Goal: Task Accomplishment & Management: Manage account settings

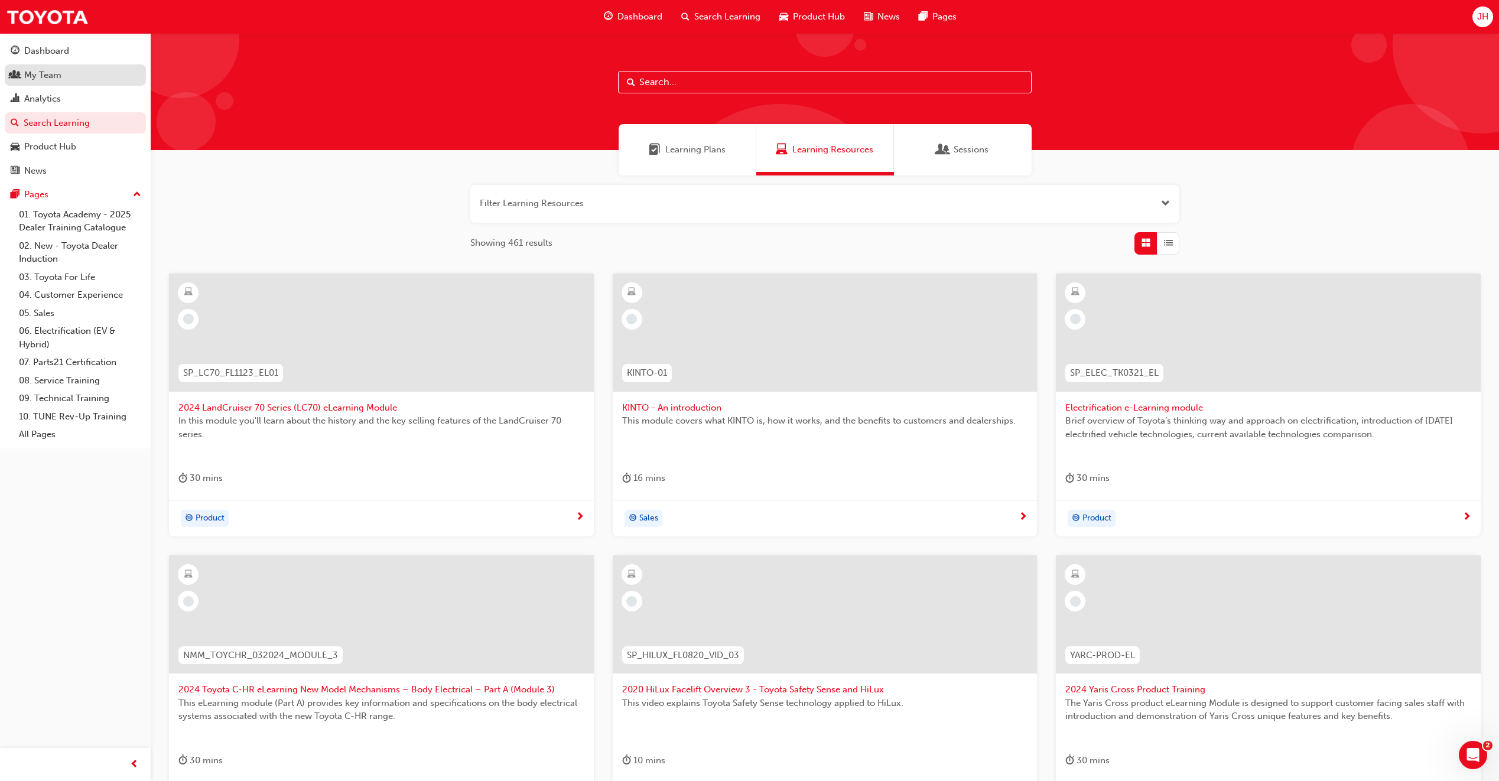
click at [56, 77] on div "My Team" at bounding box center [42, 76] width 37 height 14
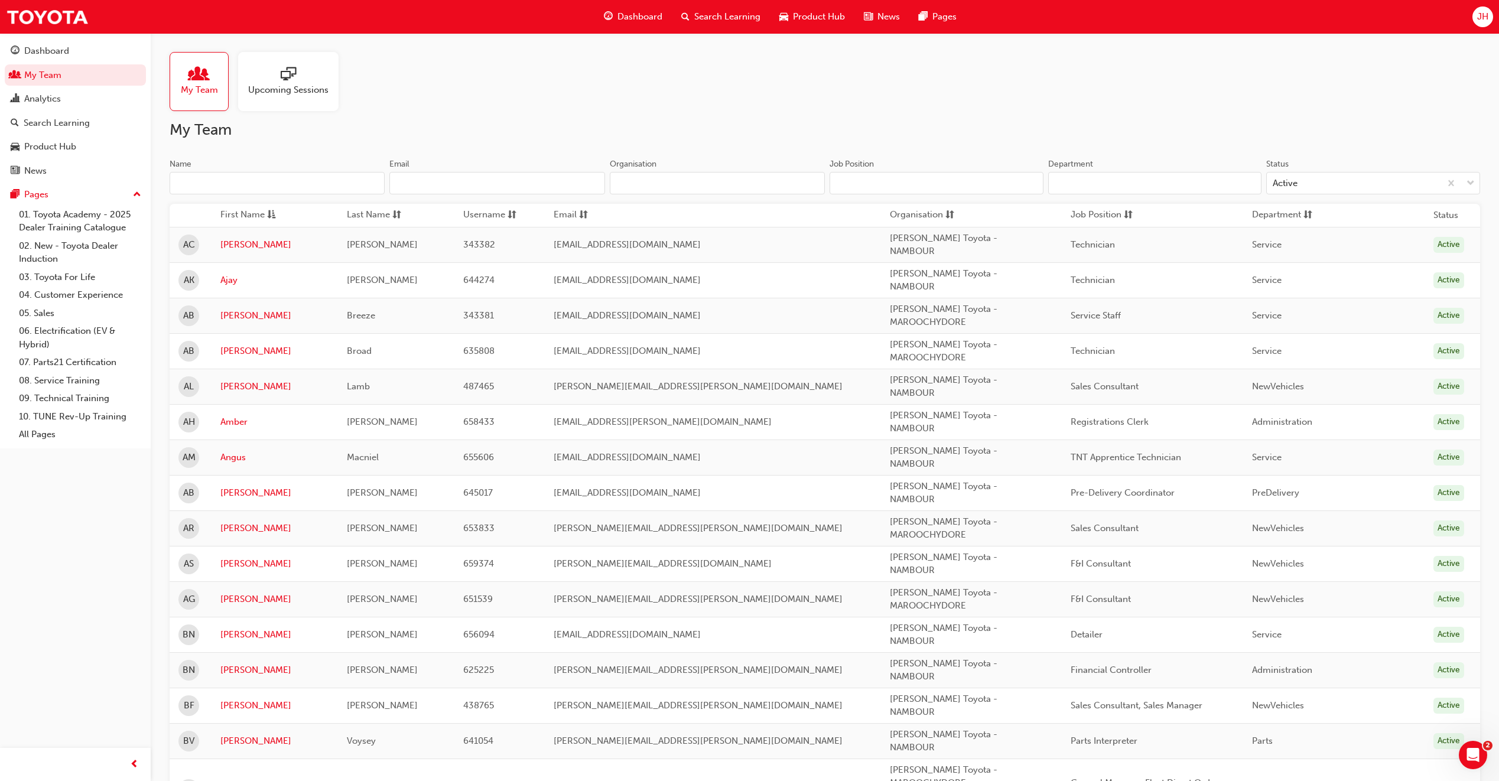
click at [293, 186] on input "Name" at bounding box center [277, 183] width 215 height 22
click at [708, 12] on span "Search Learning" at bounding box center [727, 17] width 66 height 14
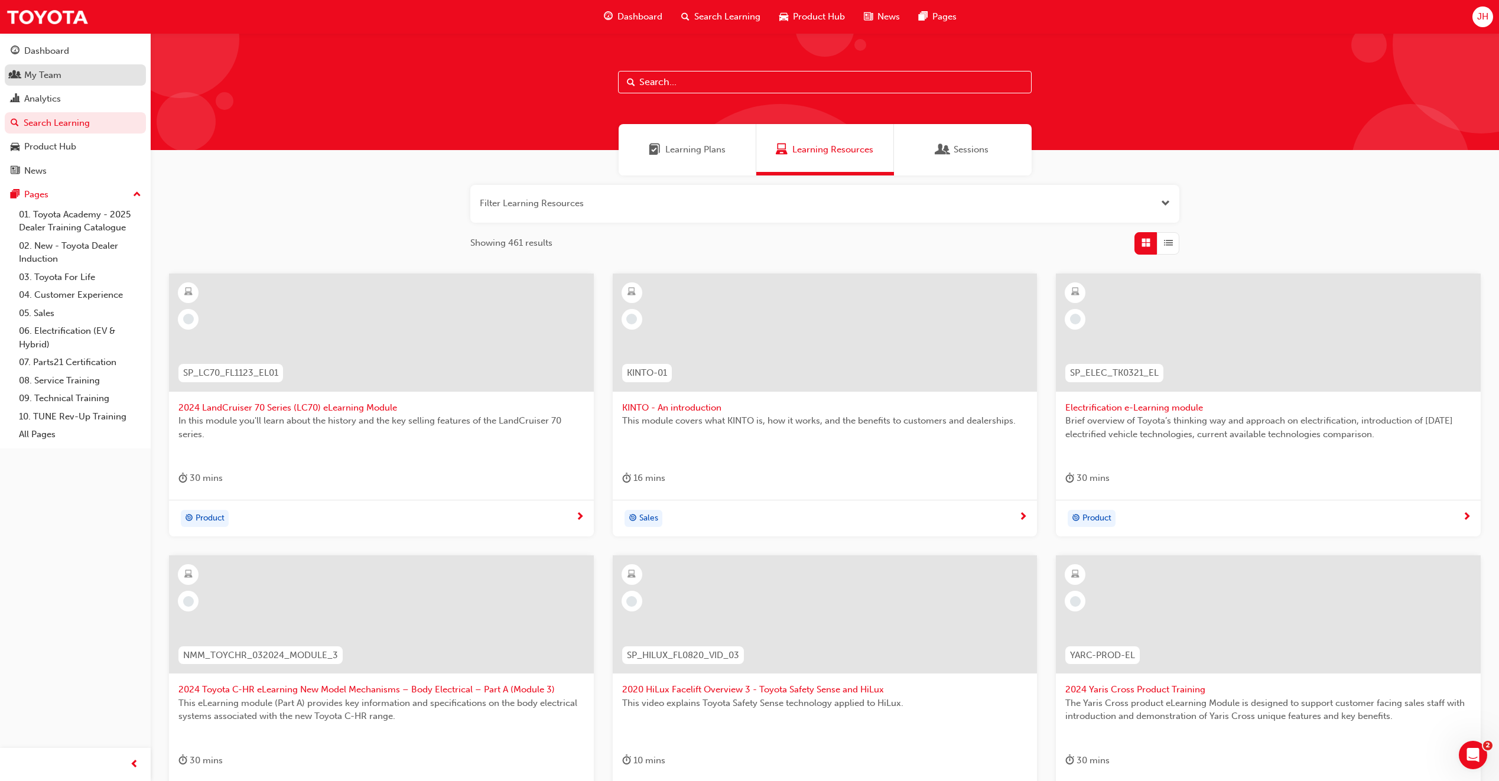
click at [89, 73] on div "My Team" at bounding box center [75, 75] width 129 height 15
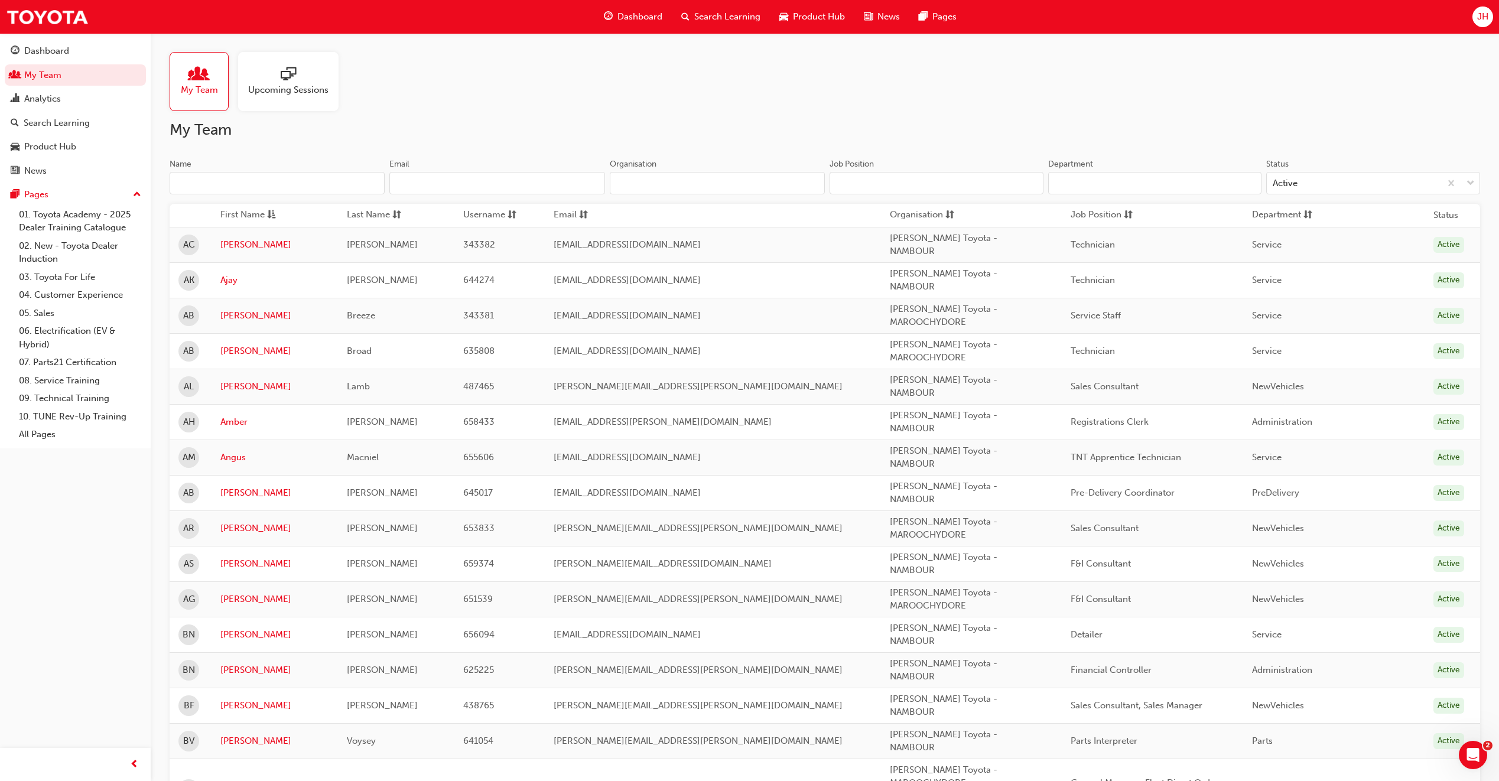
click at [264, 180] on input "Name" at bounding box center [277, 183] width 215 height 22
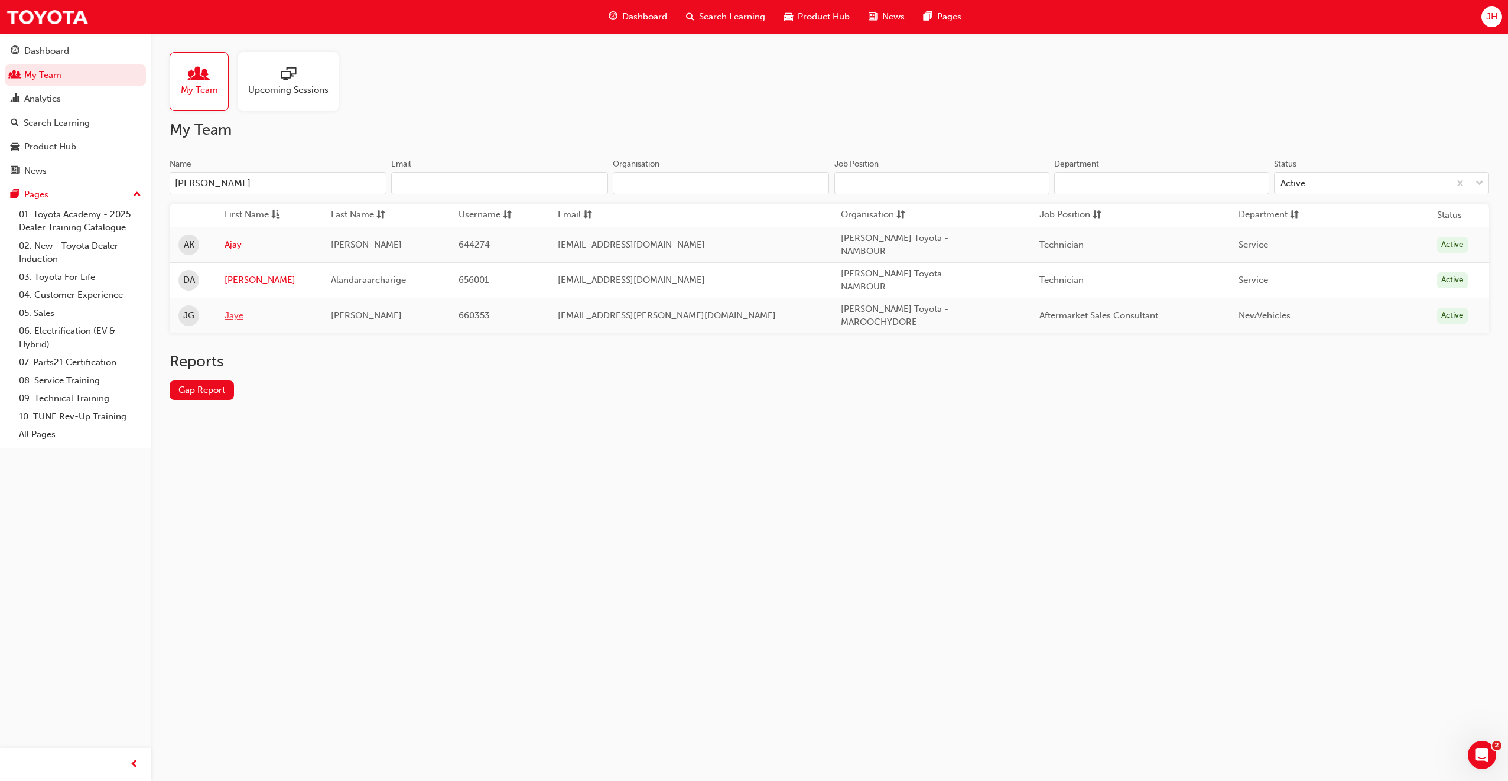
type input "[PERSON_NAME]"
click at [244, 309] on link "Jaye" at bounding box center [269, 316] width 89 height 14
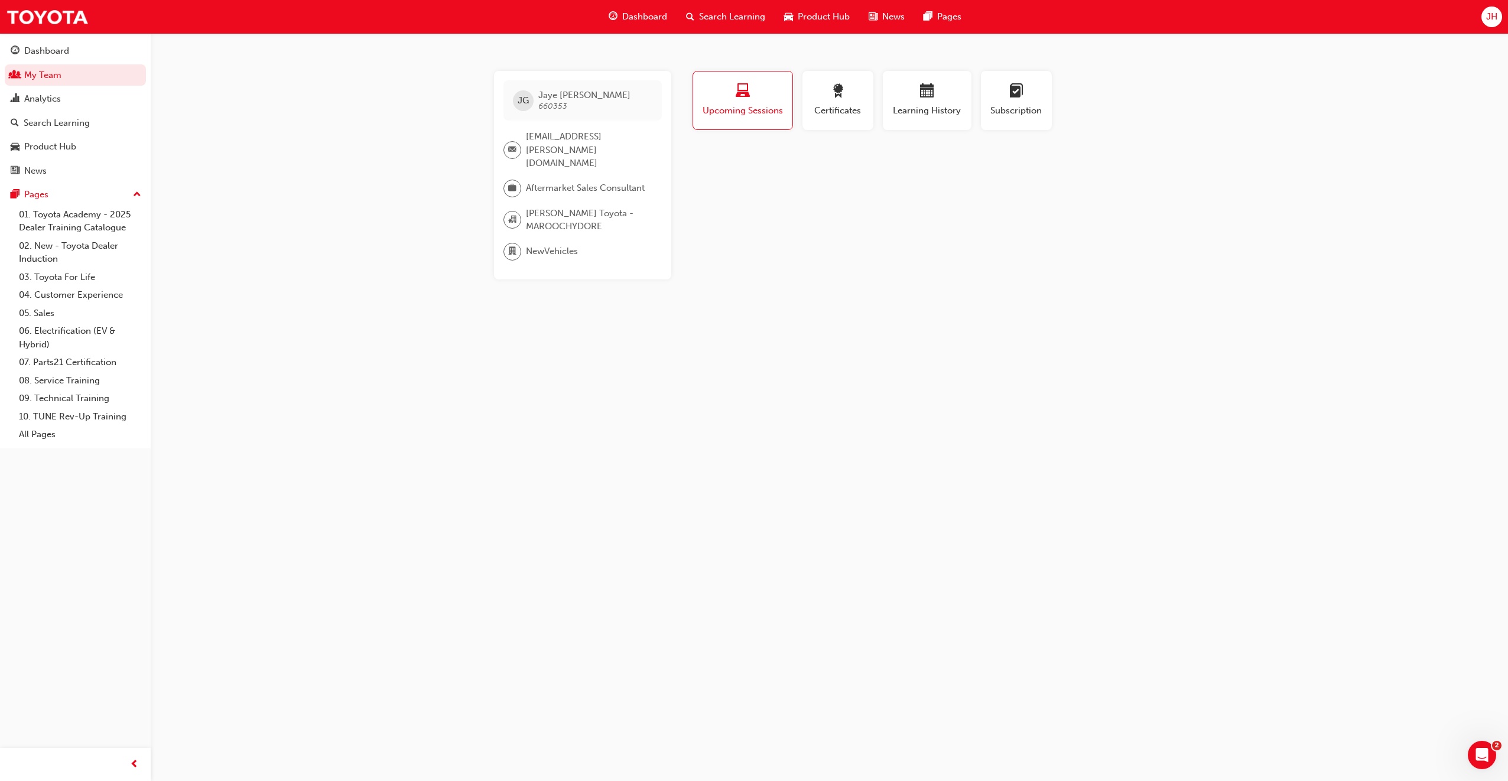
click at [748, 15] on span "Search Learning" at bounding box center [732, 17] width 66 height 14
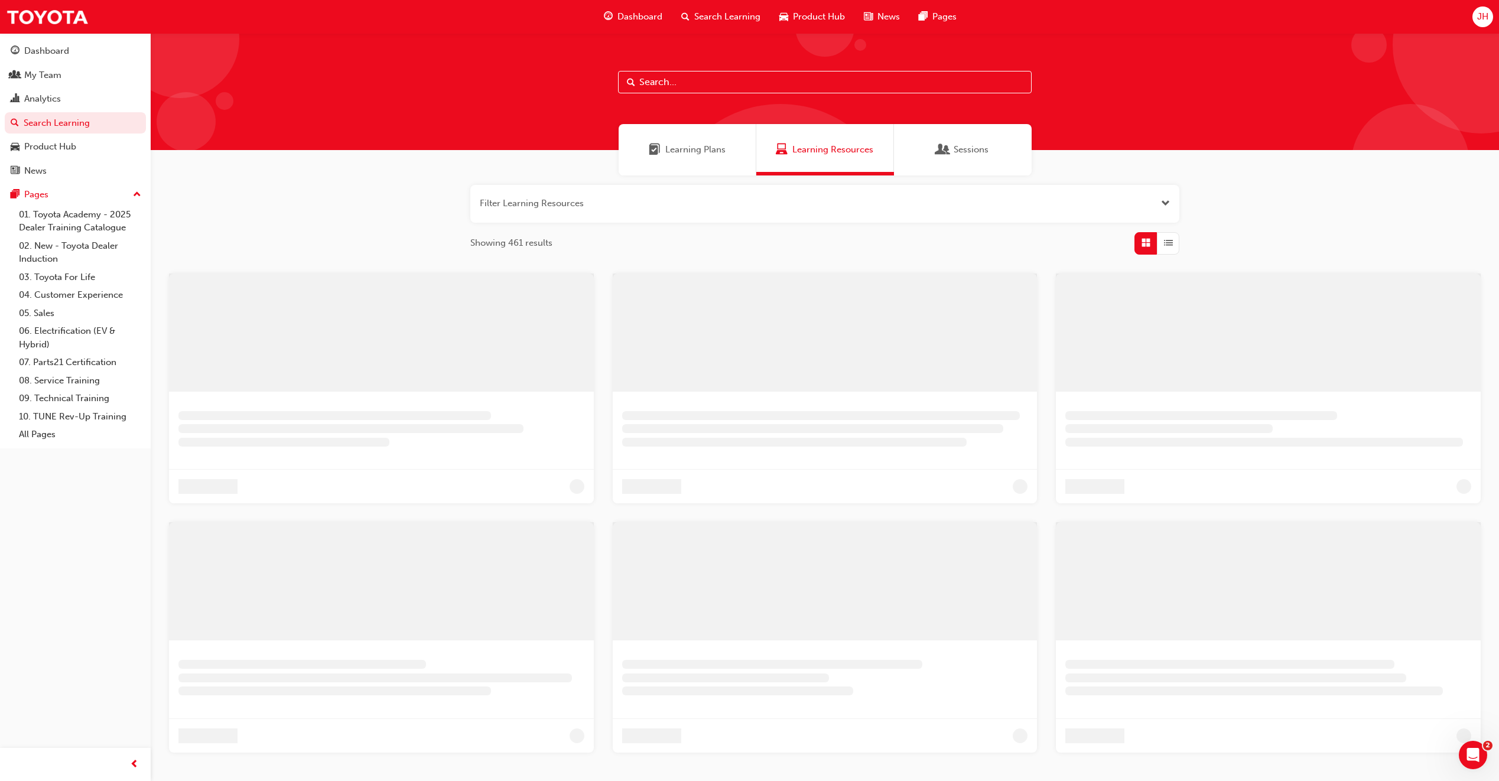
click at [724, 83] on input "text" at bounding box center [825, 82] width 414 height 22
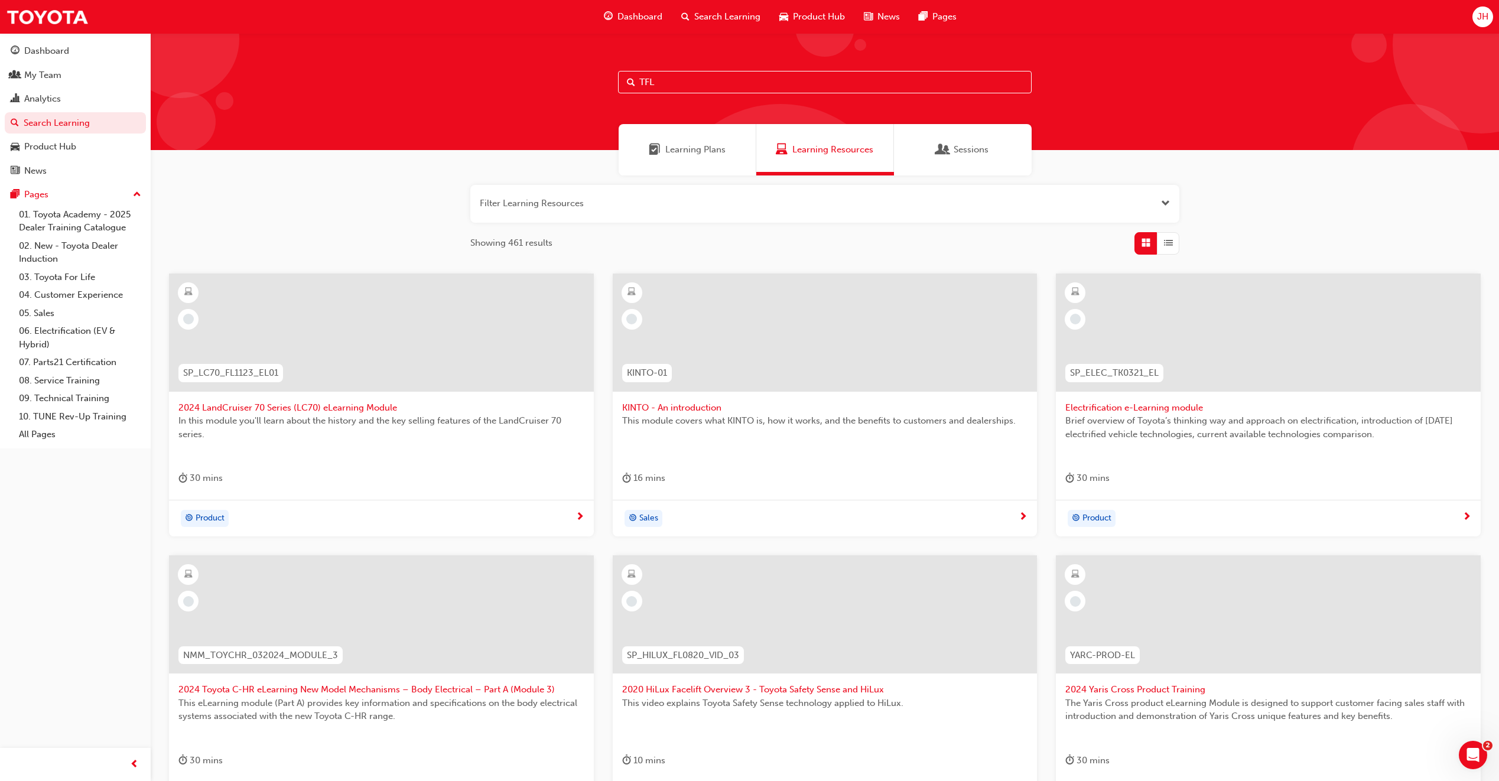
type input "TFL"
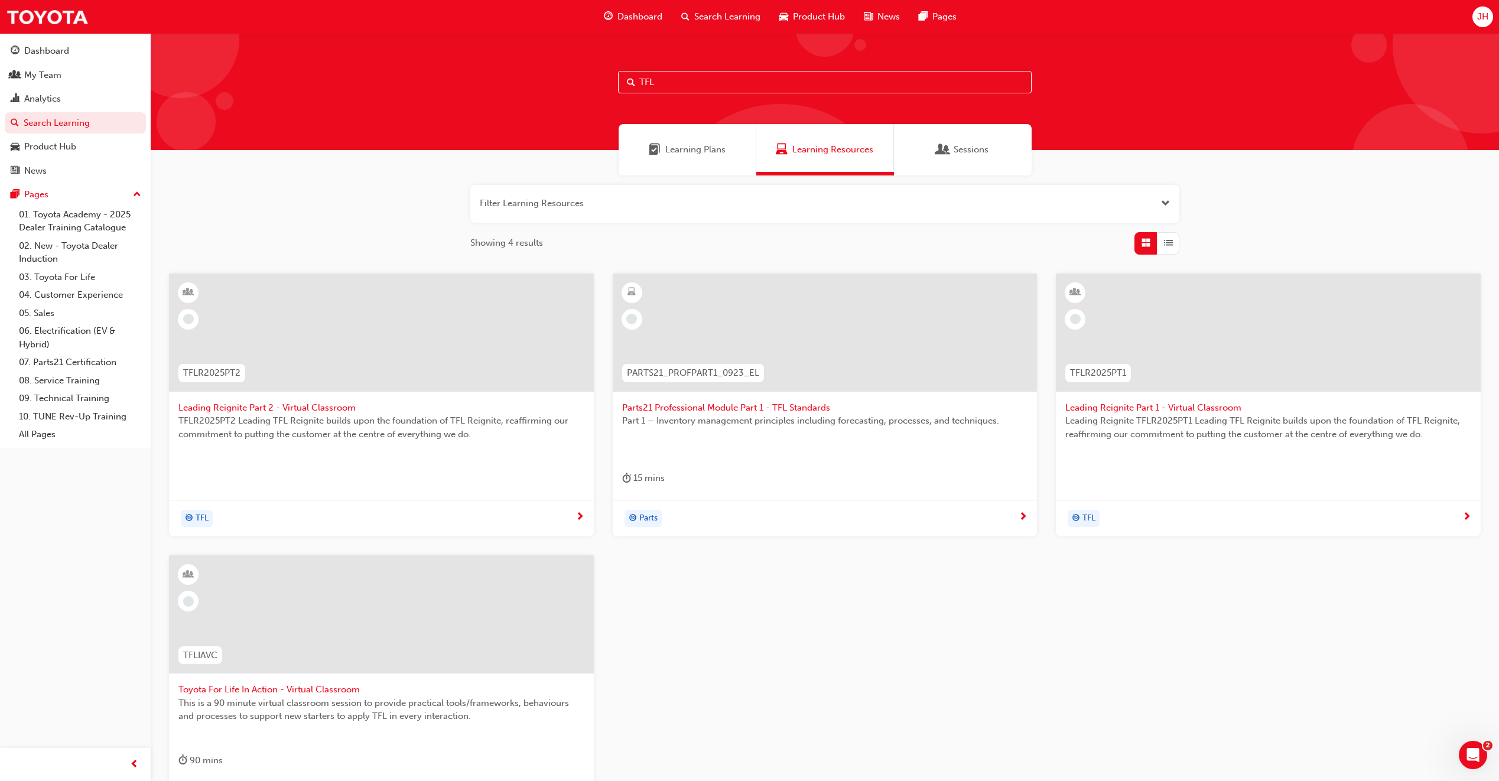
click at [368, 697] on span "This is a 90 minute virtual classroom session to provide practical tools/framew…" at bounding box center [381, 710] width 406 height 27
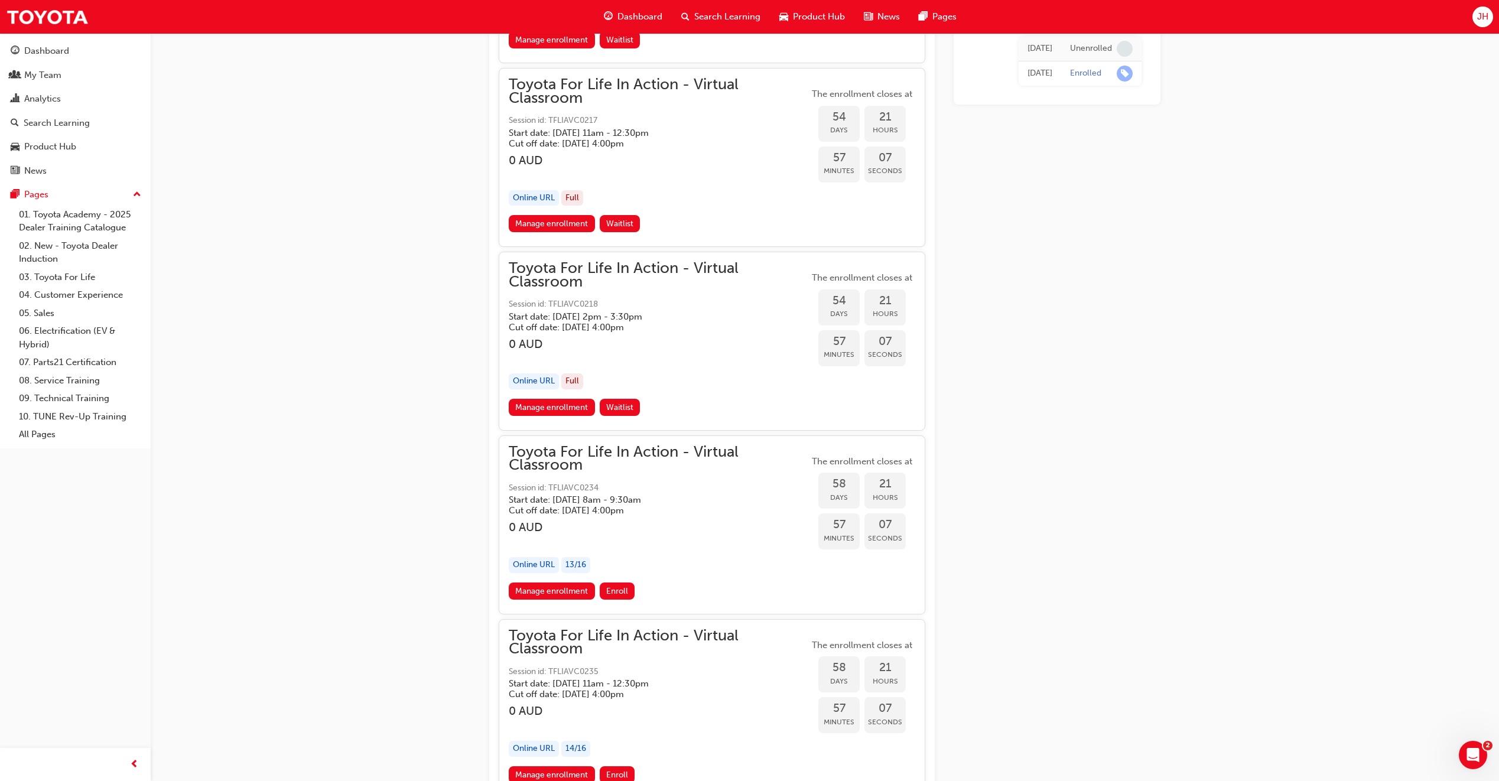
scroll to position [13205, 0]
click at [567, 590] on link "Manage enrollment" at bounding box center [552, 590] width 86 height 17
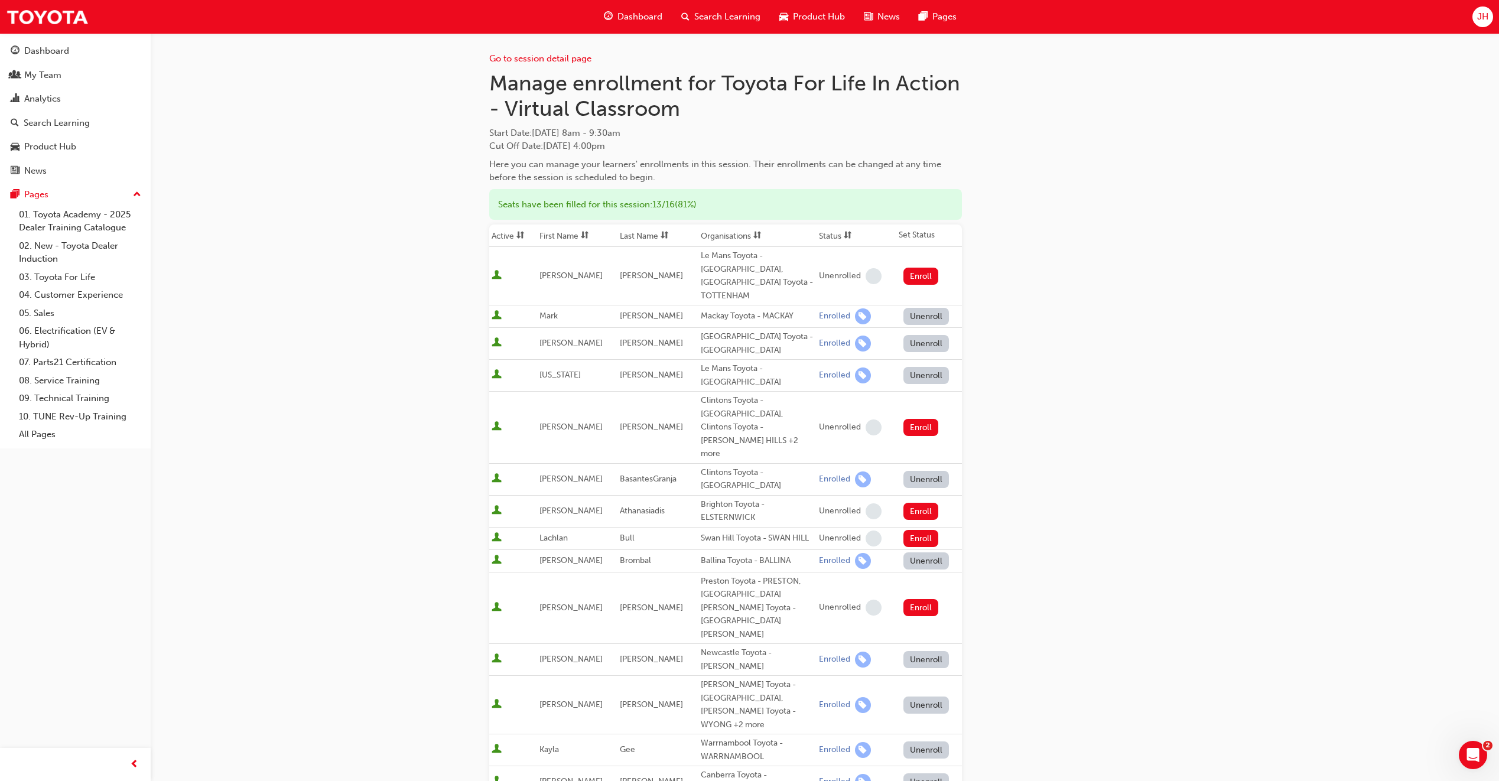
scroll to position [337, 0]
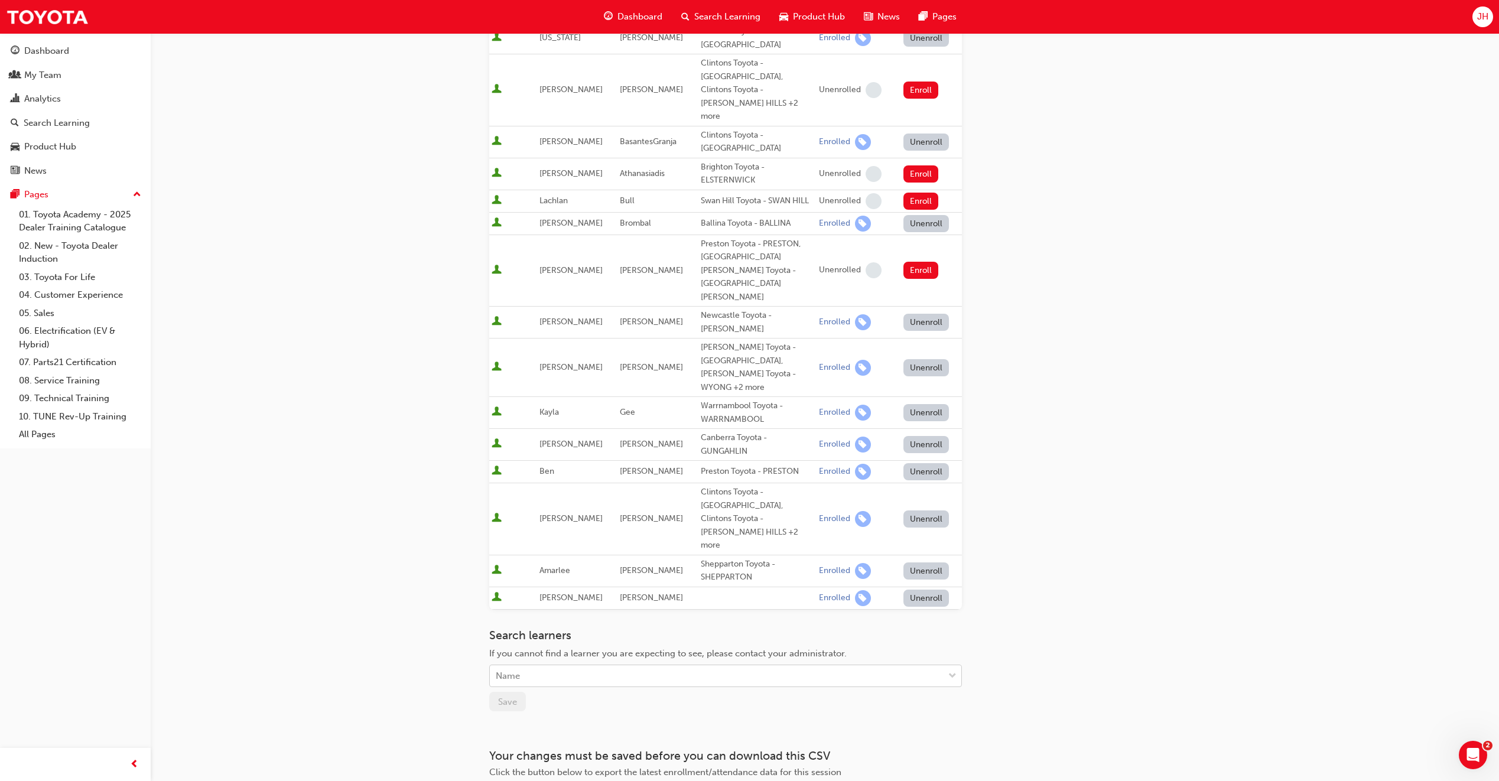
click at [549, 666] on div "Name" at bounding box center [717, 676] width 454 height 21
type input "JAYE"
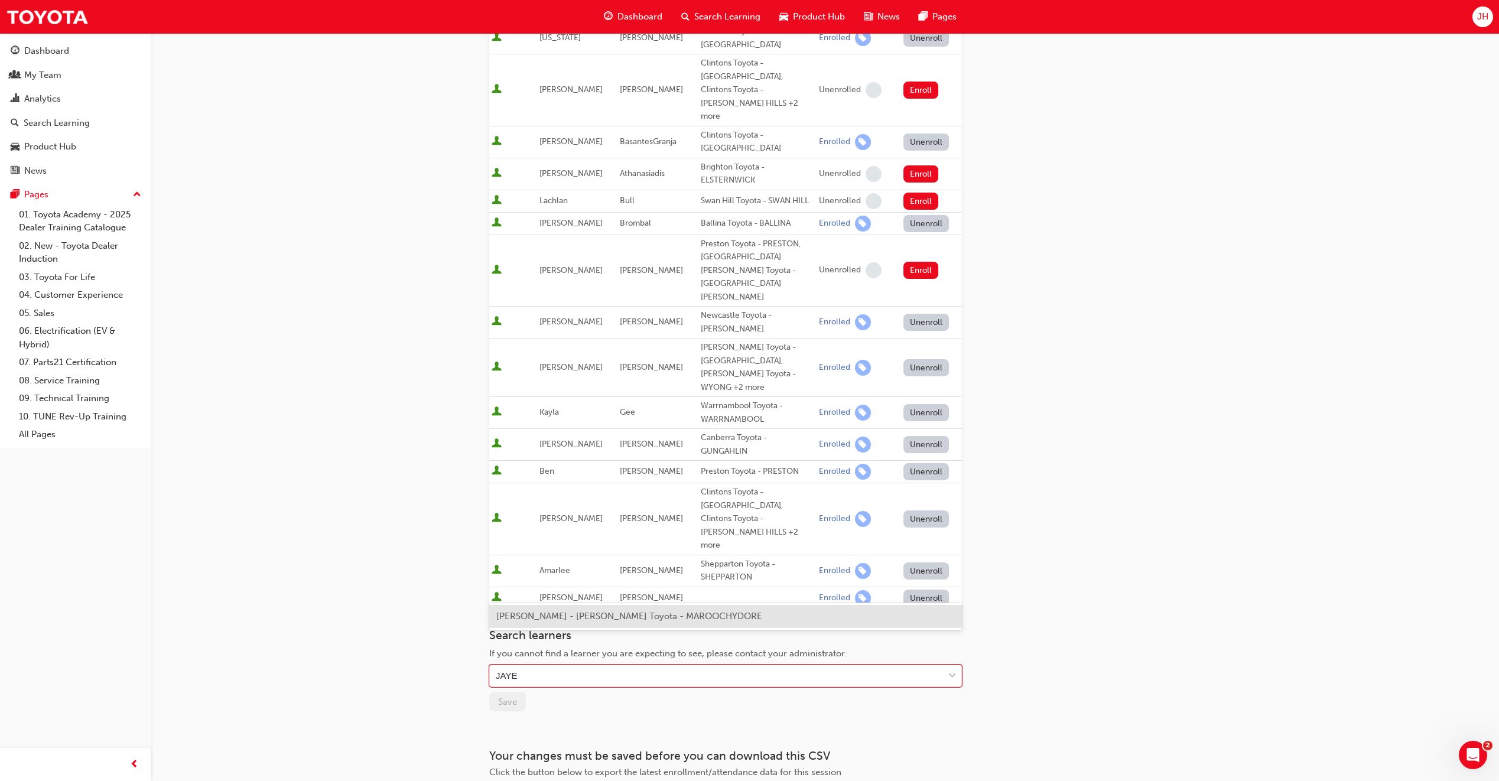
click at [551, 611] on span "[PERSON_NAME] - [PERSON_NAME] Toyota - MAROOCHYDORE" at bounding box center [629, 616] width 266 height 11
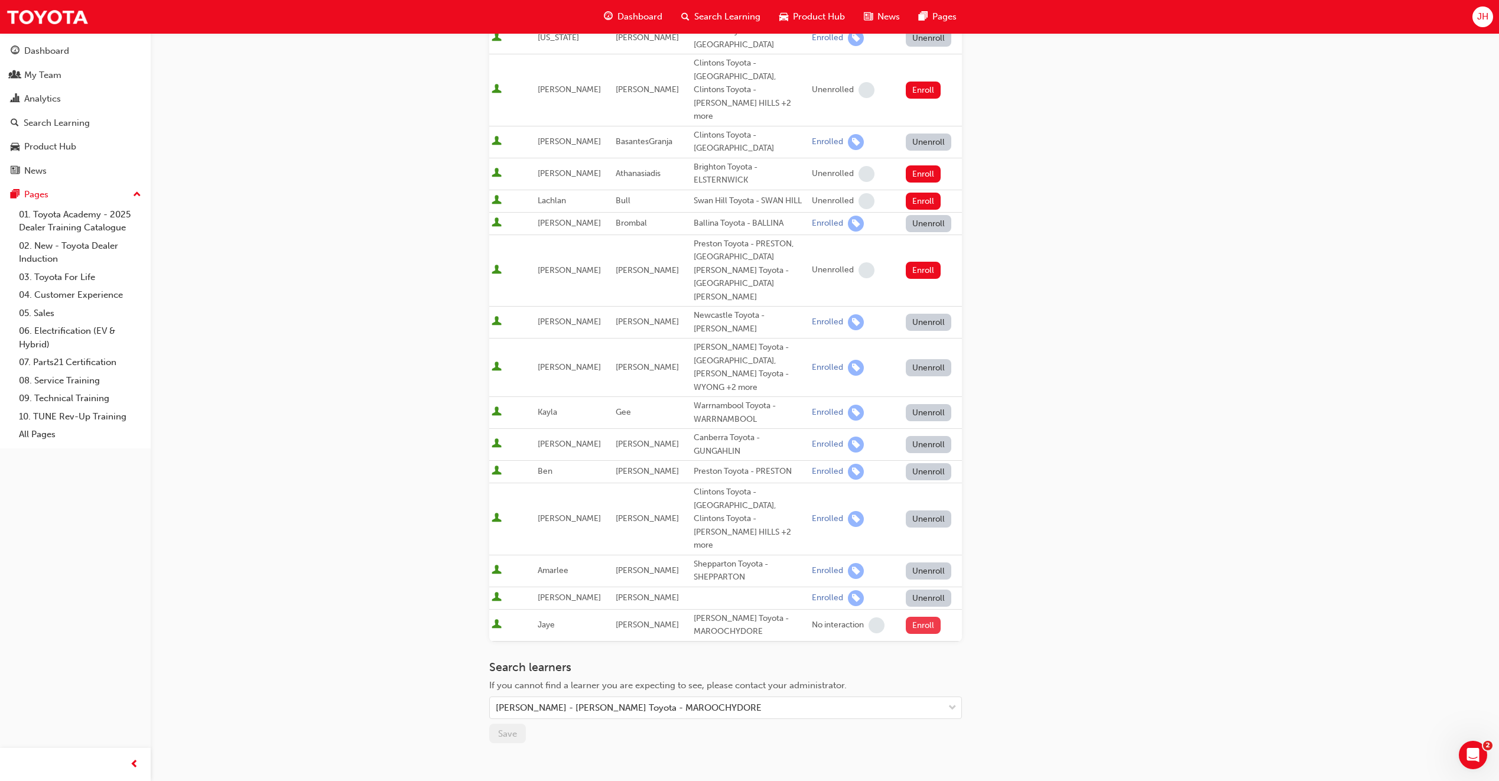
click at [919, 617] on button "Enroll" at bounding box center [923, 625] width 35 height 17
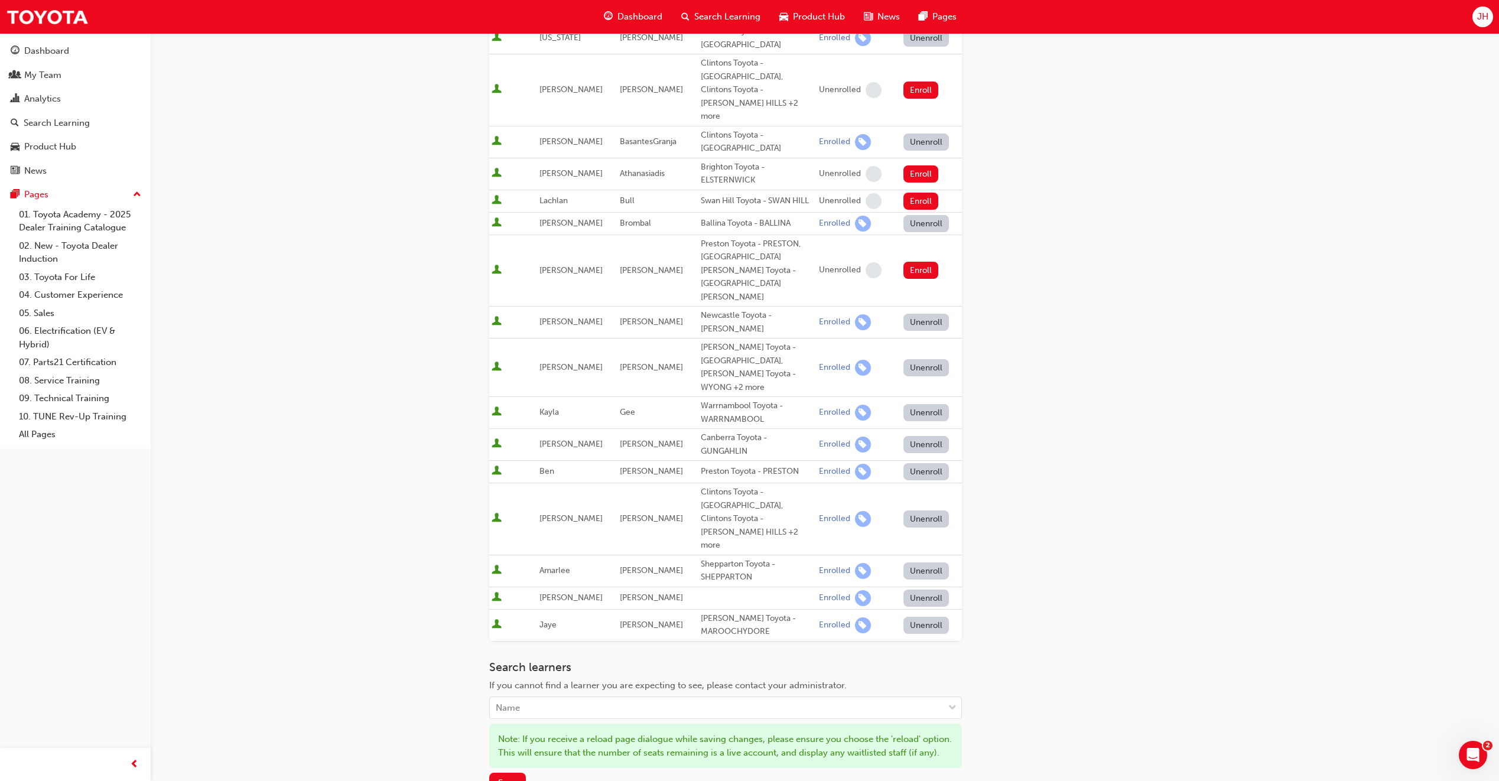
scroll to position [0, 0]
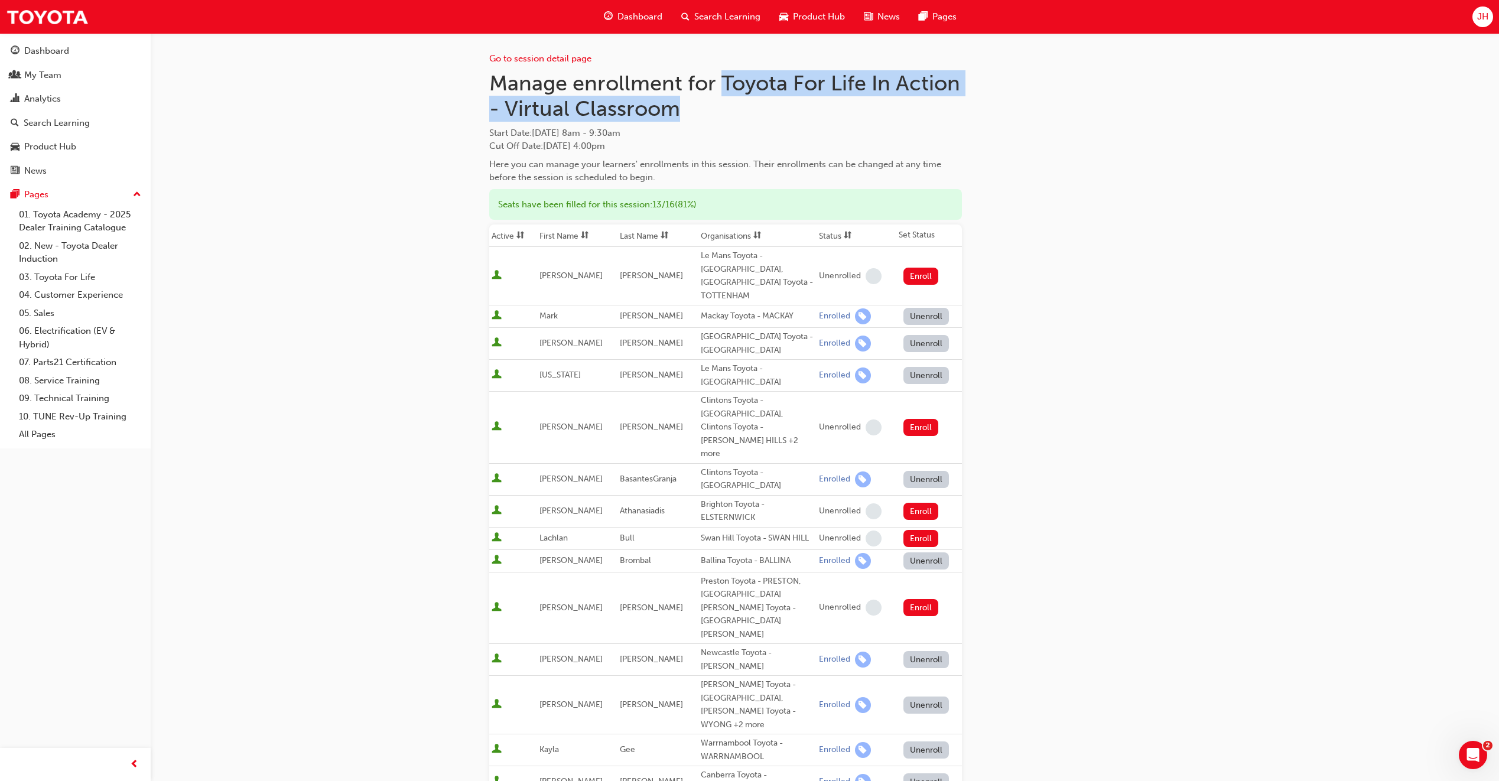
drag, startPoint x: 724, startPoint y: 82, endPoint x: 757, endPoint y: 109, distance: 42.4
click at [757, 109] on h1 "Manage enrollment for Toyota For Life In Action - Virtual Classroom" at bounding box center [725, 95] width 473 height 51
copy h1 "Toyota For Life In Action - Virtual Classroom"
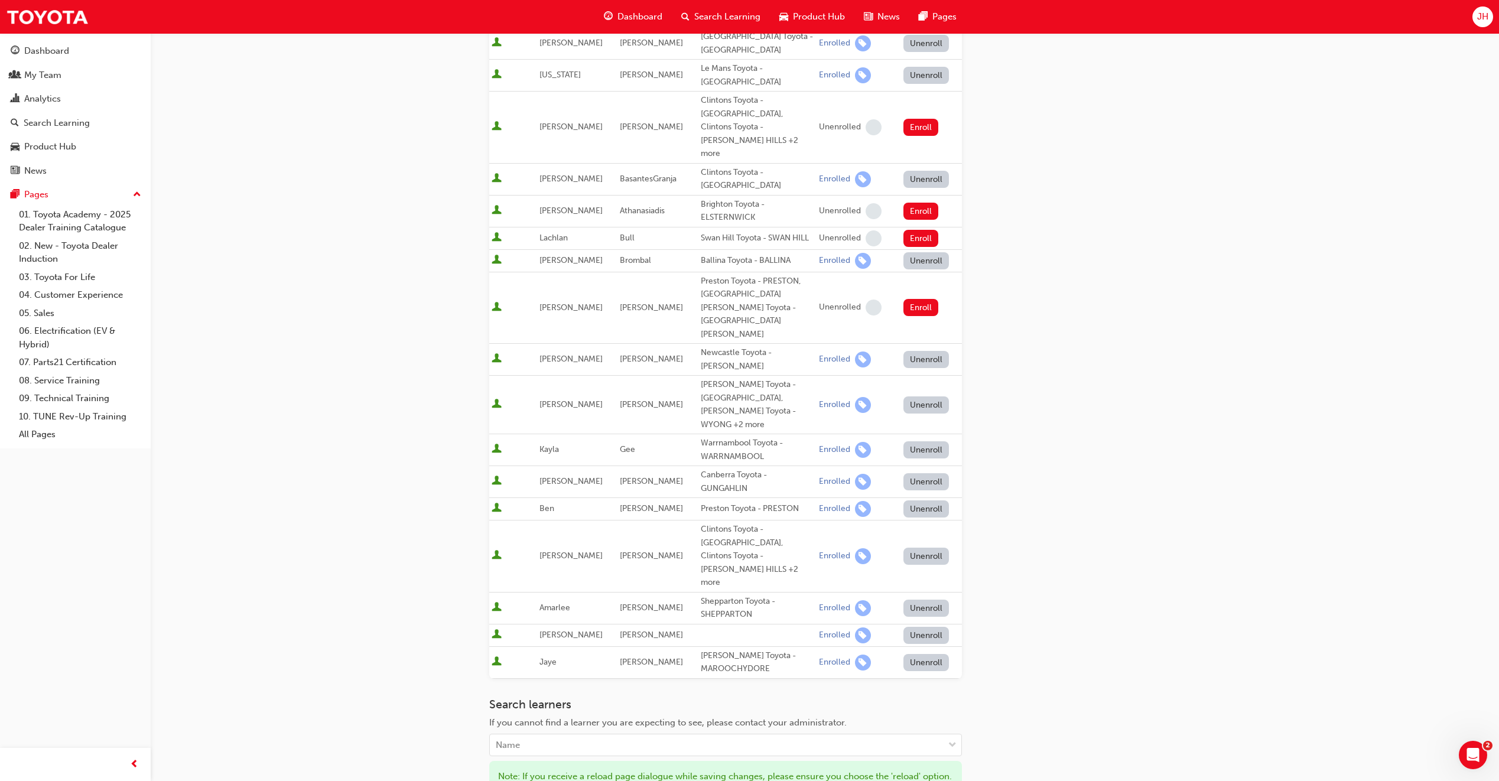
scroll to position [381, 0]
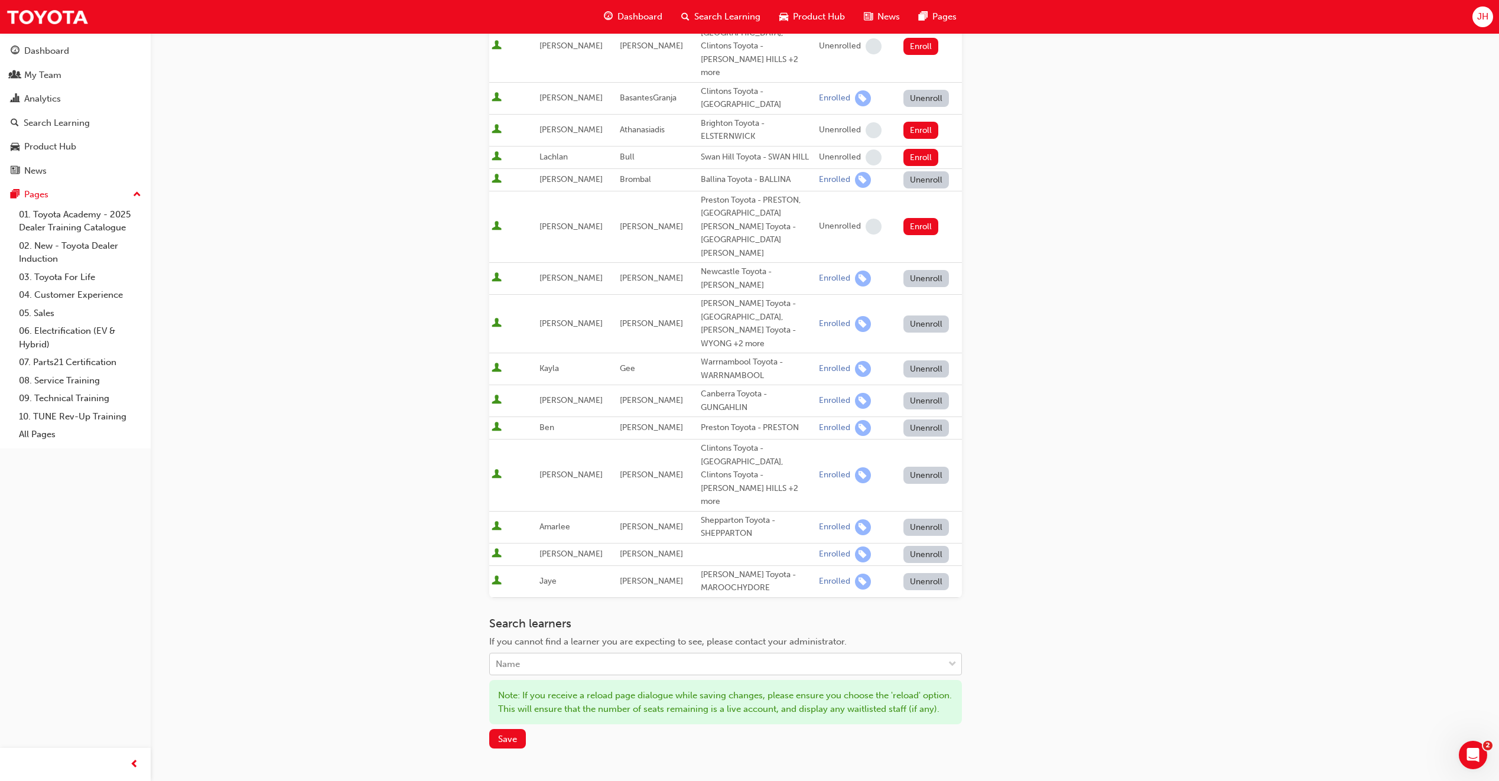
click at [551, 654] on div "Name" at bounding box center [717, 664] width 454 height 21
type input "[PERSON_NAME]"
click at [565, 600] on span "[PERSON_NAME] - [PERSON_NAME] Toyota - [GEOGRAPHIC_DATA]" at bounding box center [636, 604] width 280 height 11
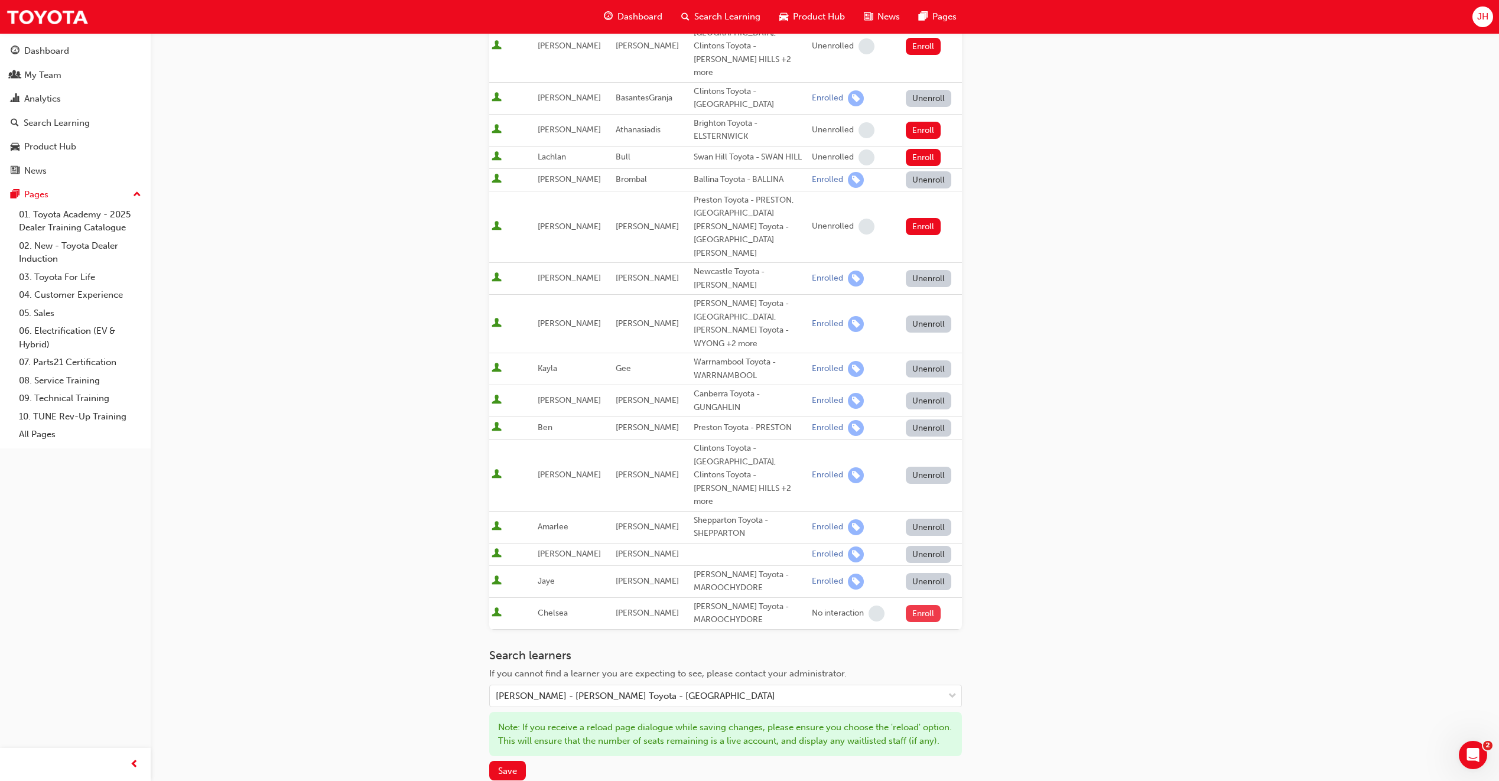
click at [917, 605] on button "Enroll" at bounding box center [923, 613] width 35 height 17
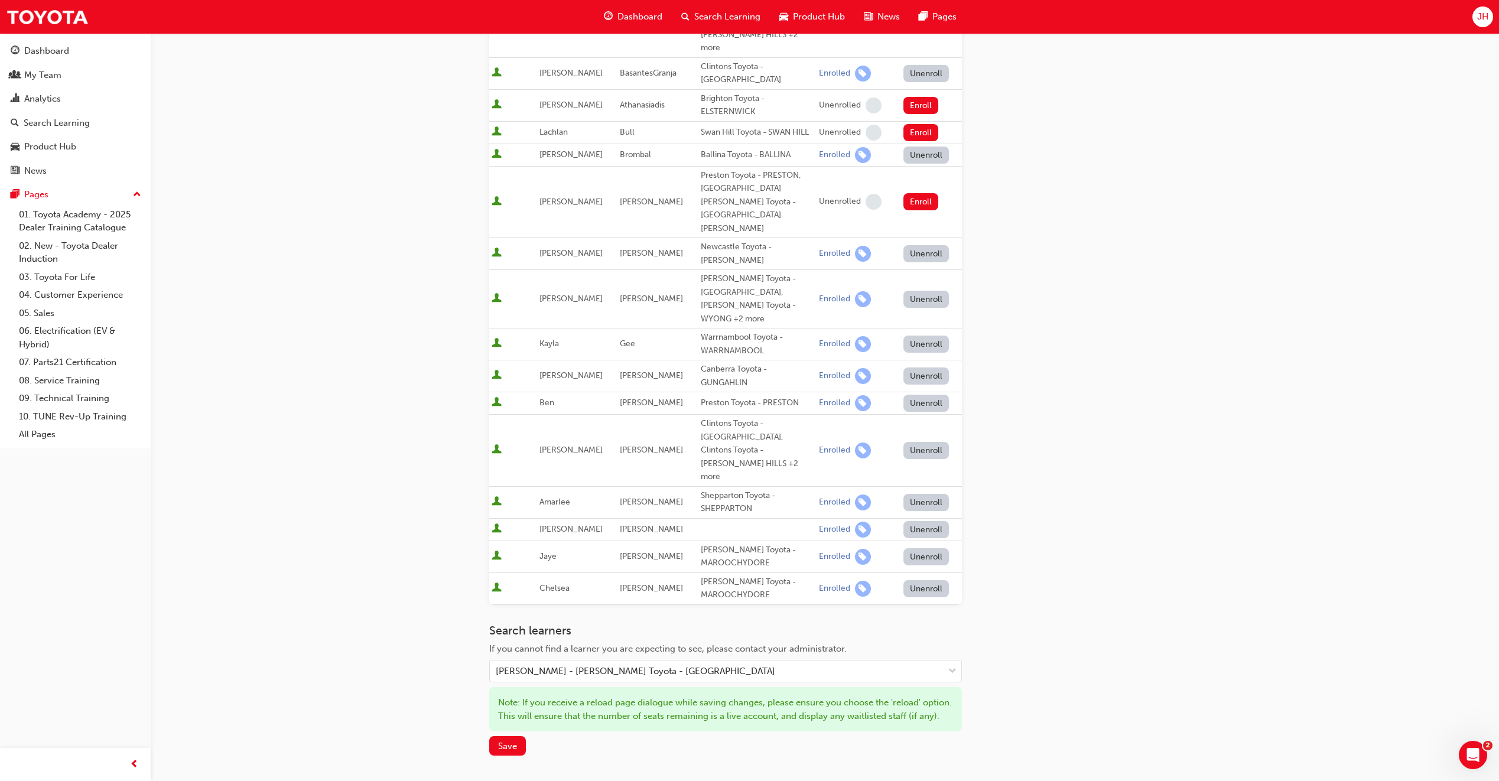
scroll to position [464, 0]
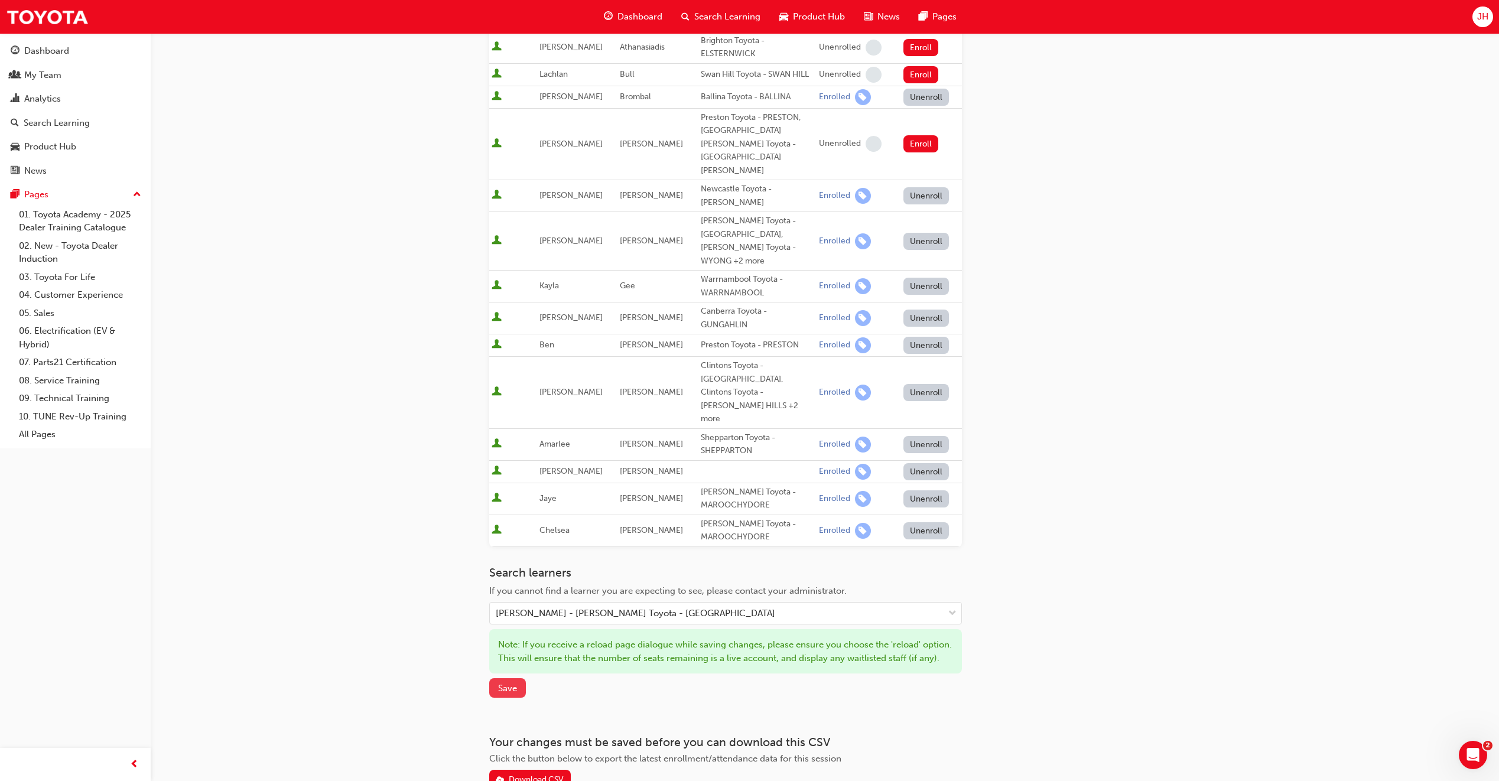
click at [518, 678] on button "Save" at bounding box center [507, 688] width 37 height 20
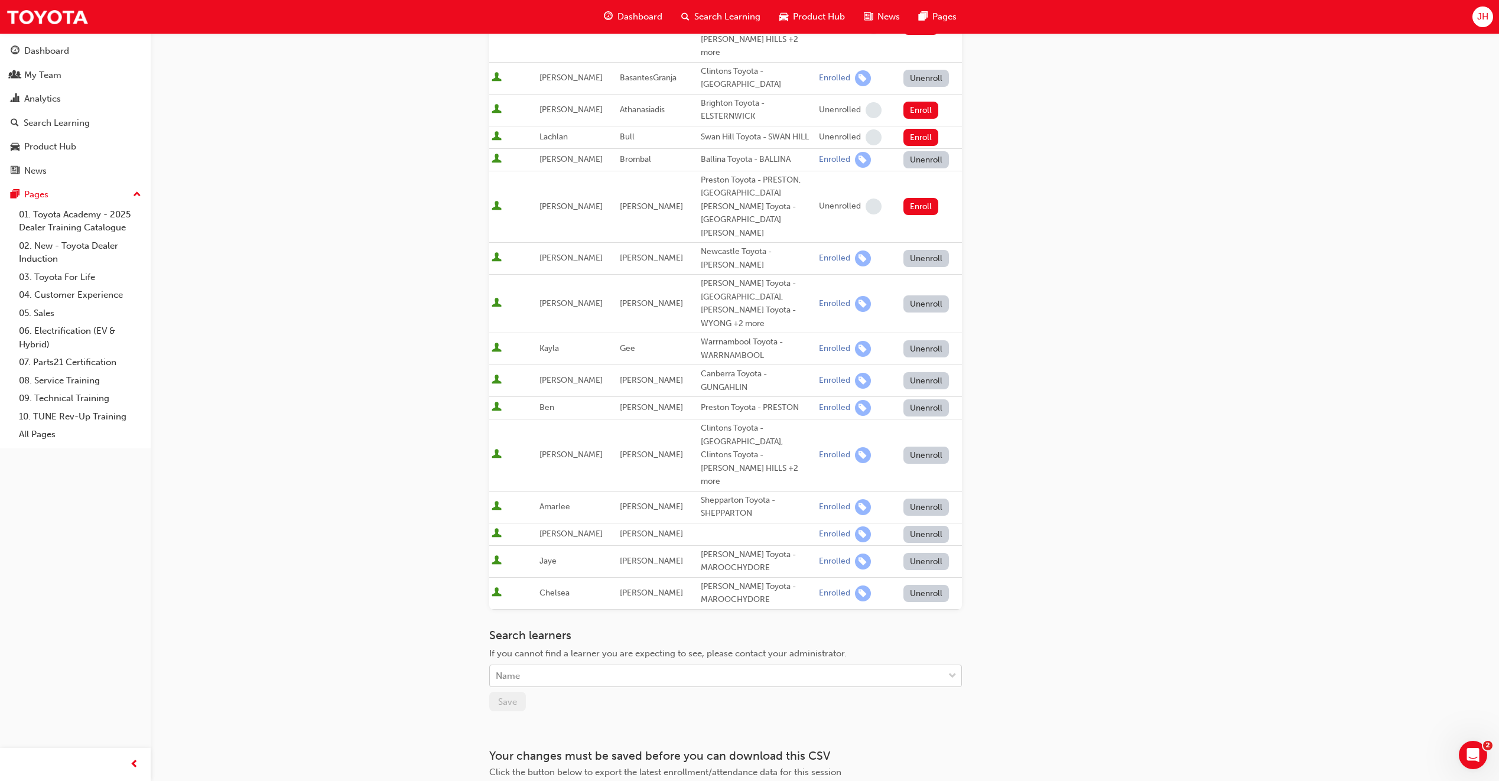
click at [718, 666] on div "Name" at bounding box center [717, 676] width 454 height 21
type input "luc"
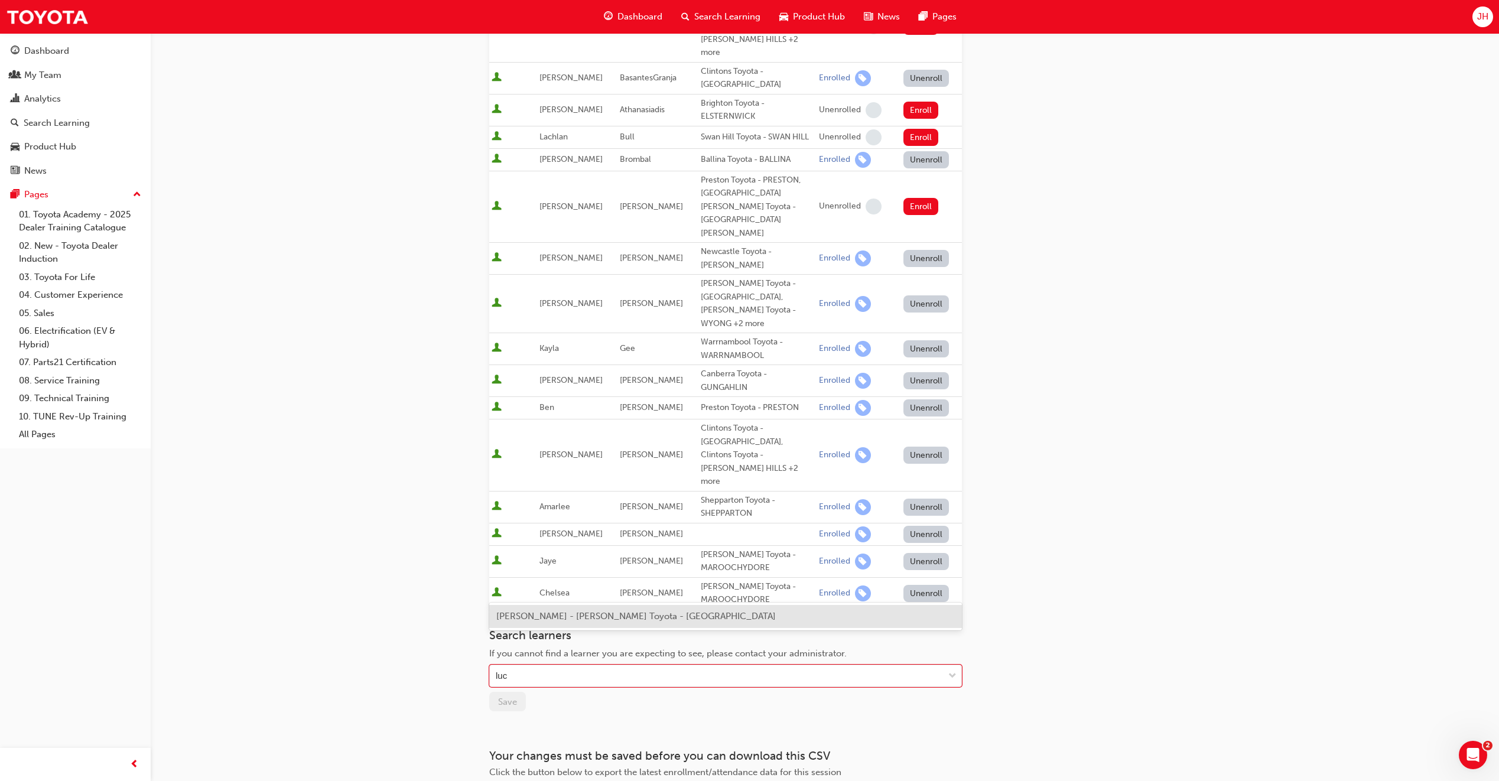
click at [710, 623] on div "[PERSON_NAME] - [PERSON_NAME] Toyota - [GEOGRAPHIC_DATA]" at bounding box center [725, 616] width 473 height 23
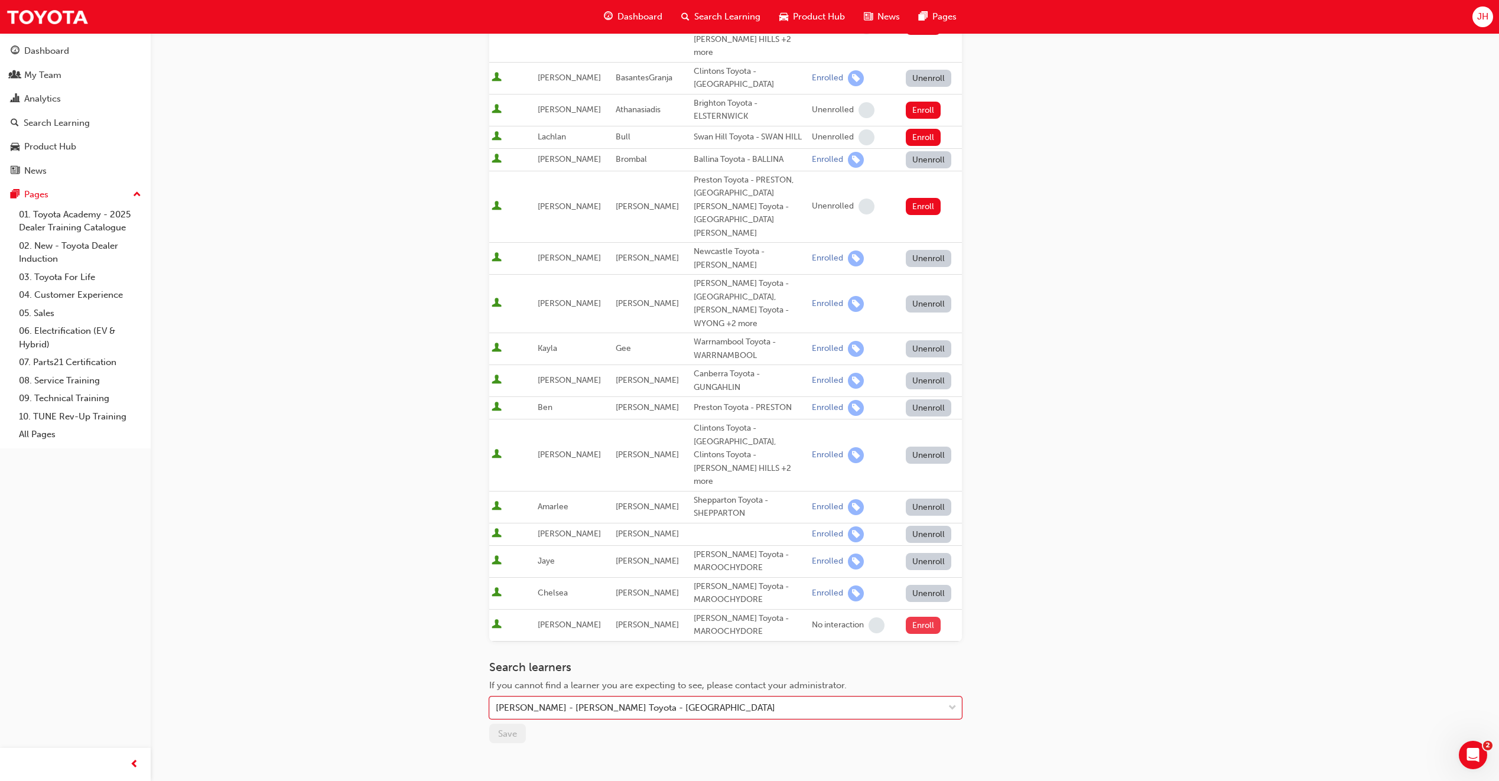
click at [909, 617] on button "Enroll" at bounding box center [923, 625] width 35 height 17
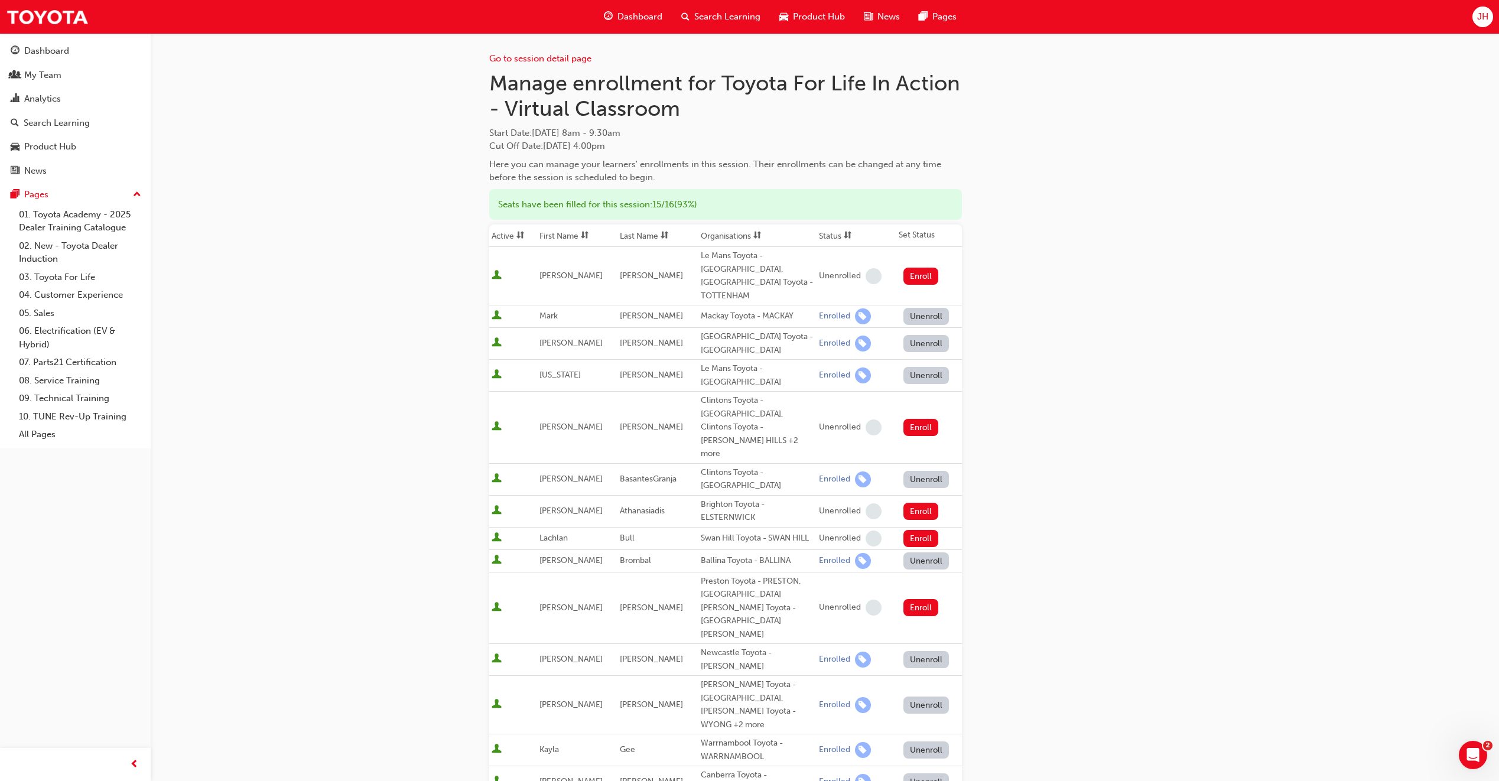
scroll to position [496, 0]
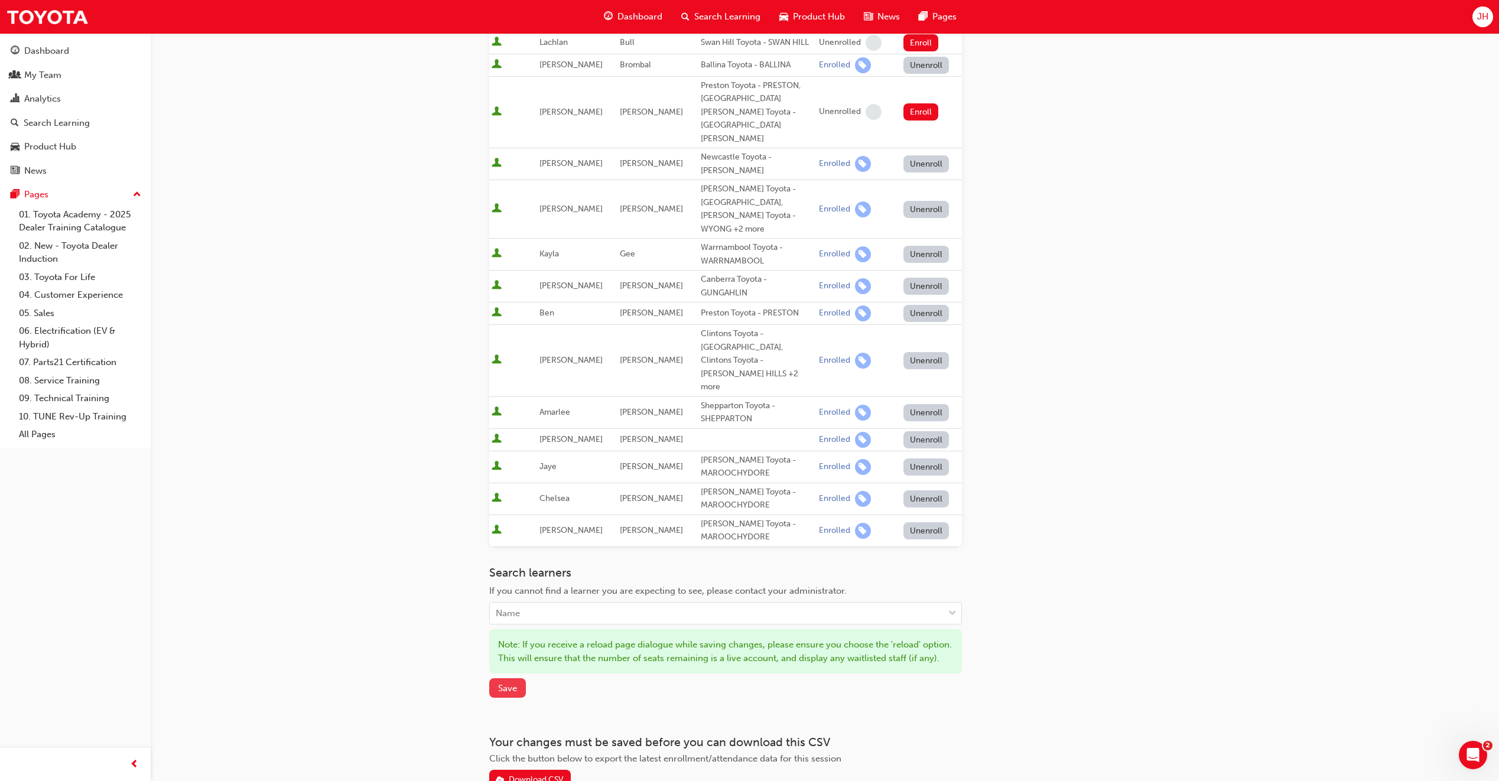
click at [507, 683] on span "Save" at bounding box center [507, 688] width 19 height 11
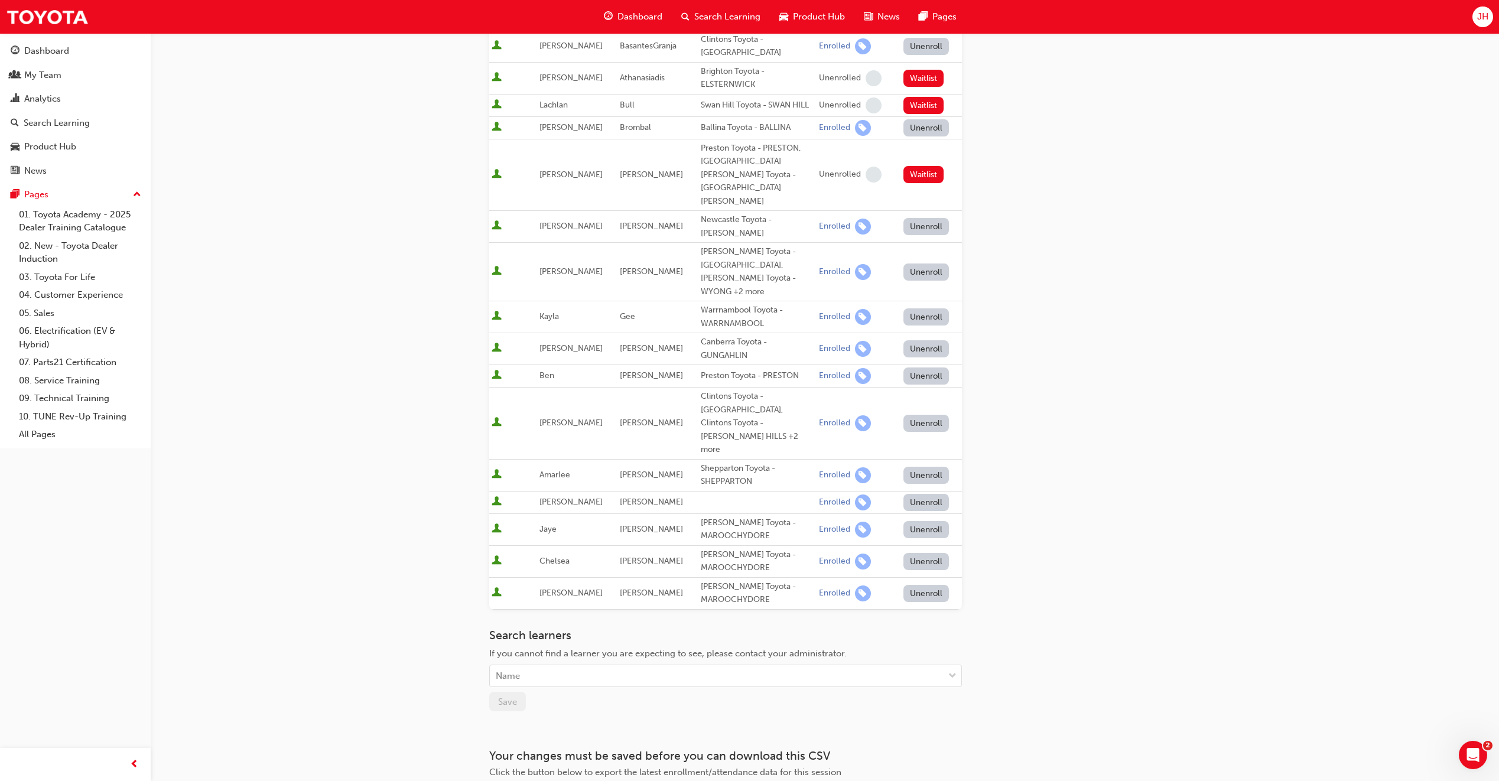
scroll to position [0, 0]
